Goal: Information Seeking & Learning: Learn about a topic

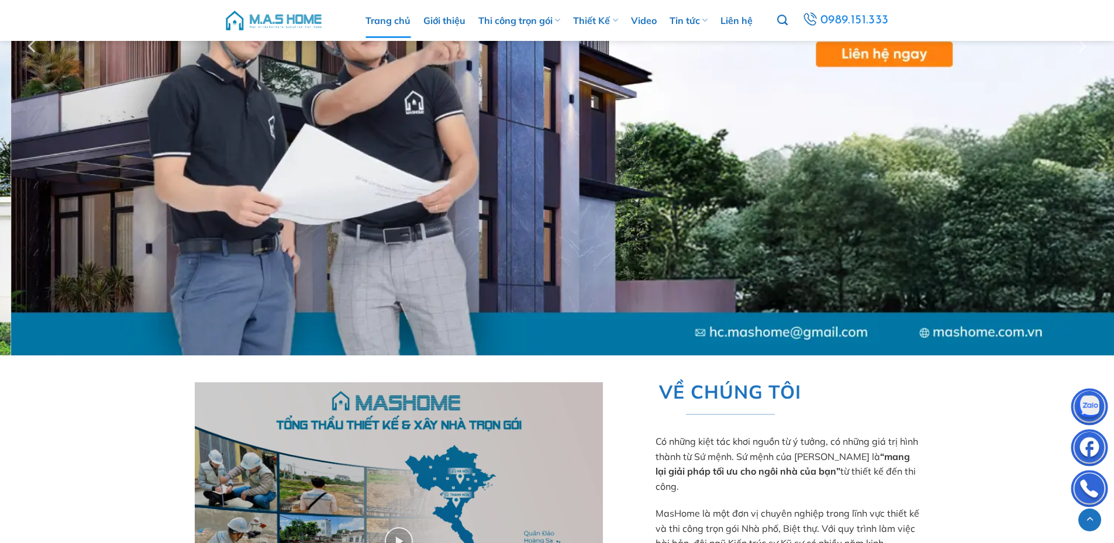
scroll to position [194, 0]
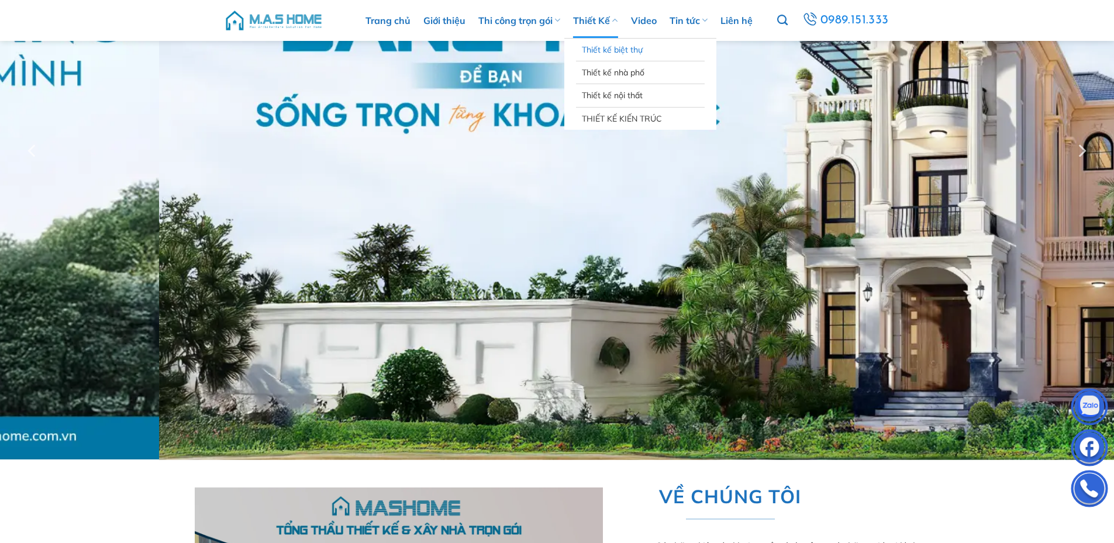
click at [613, 53] on link "Thiết kế biệt thự" at bounding box center [640, 50] width 117 height 22
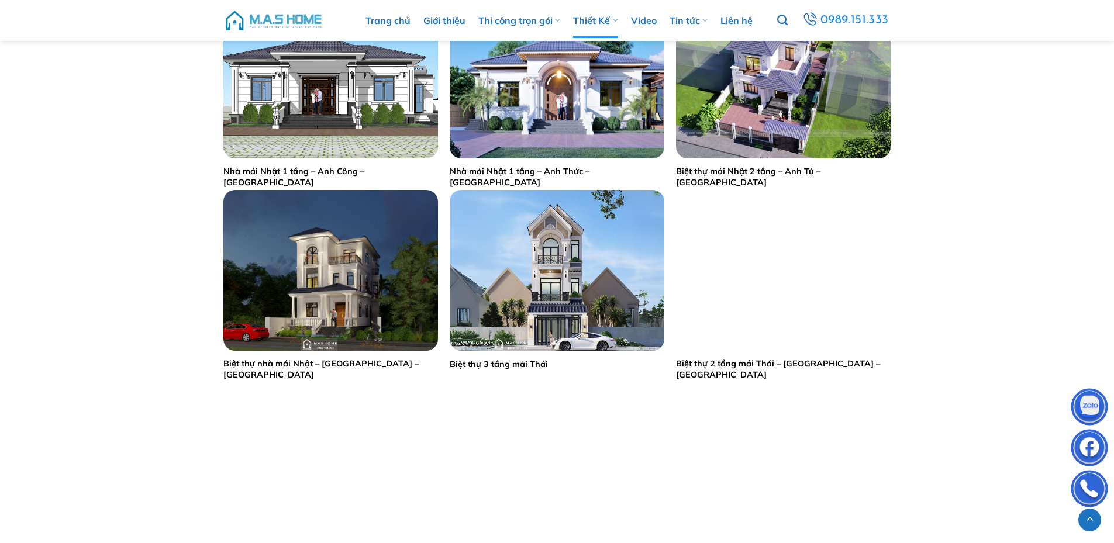
scroll to position [2242, 0]
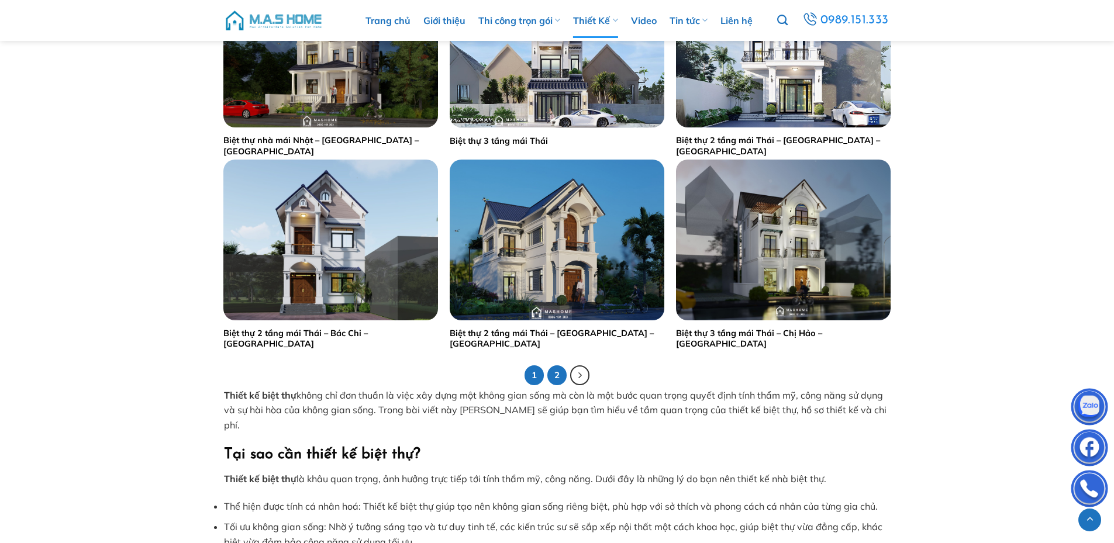
click at [547, 377] on link "2" at bounding box center [557, 376] width 20 height 20
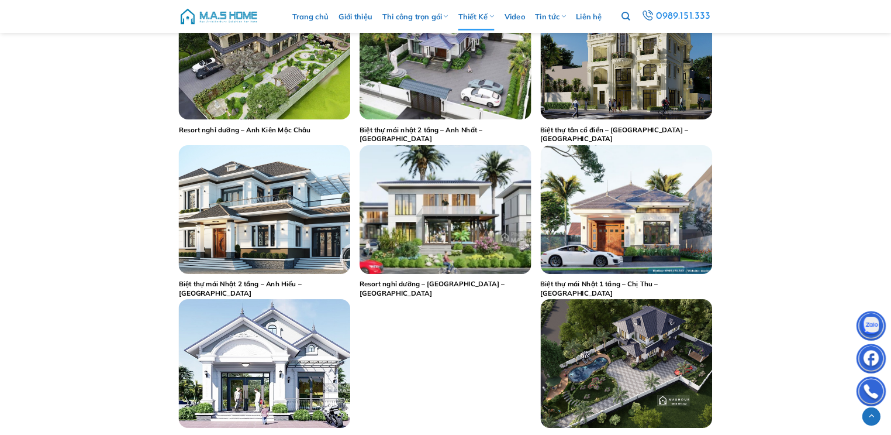
scroll to position [1170, 0]
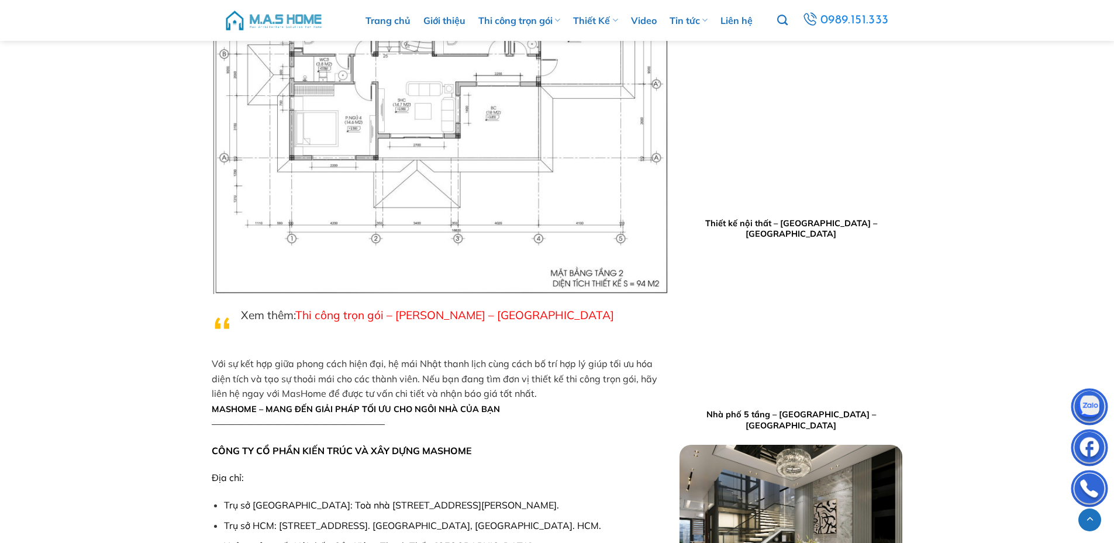
scroll to position [1718, 0]
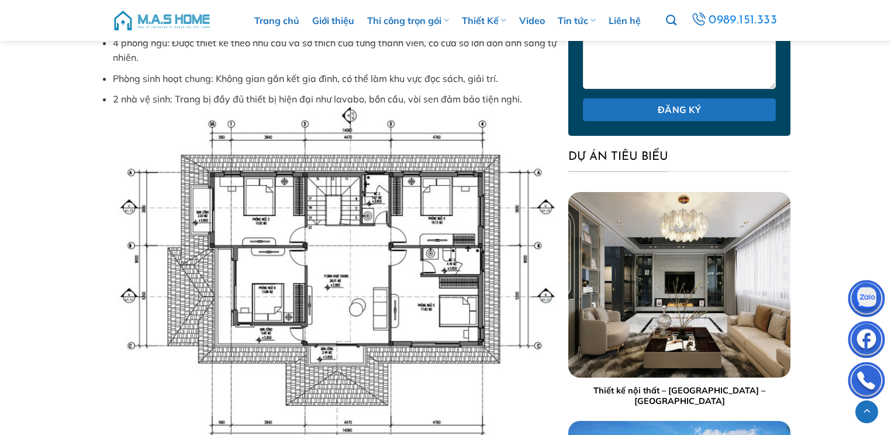
scroll to position [2554, 0]
